Goal: Transaction & Acquisition: Book appointment/travel/reservation

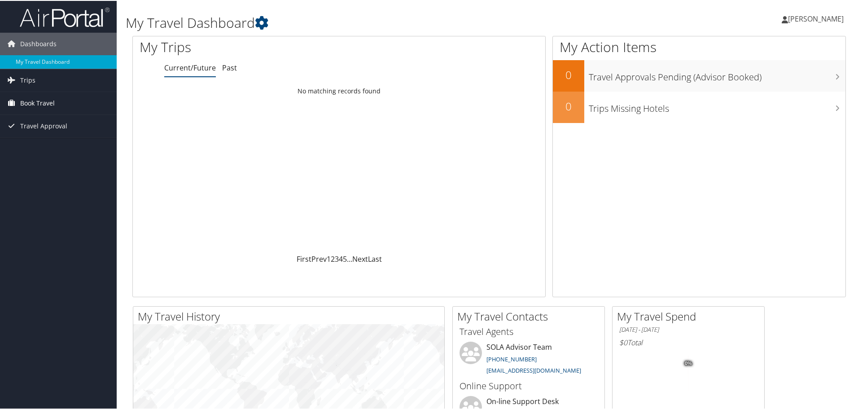
click at [41, 100] on span "Book Travel" at bounding box center [37, 102] width 35 height 22
click at [41, 131] on link "Book/Manage Online Trips" at bounding box center [58, 133] width 117 height 13
